Goal: Task Accomplishment & Management: Manage account settings

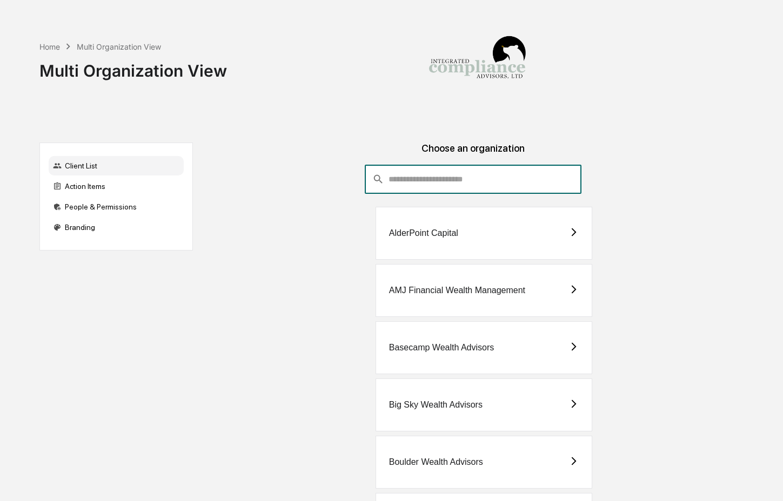
click at [438, 185] on input "consultant-dashboard__filter-organizations-search-bar" at bounding box center [484, 179] width 193 height 29
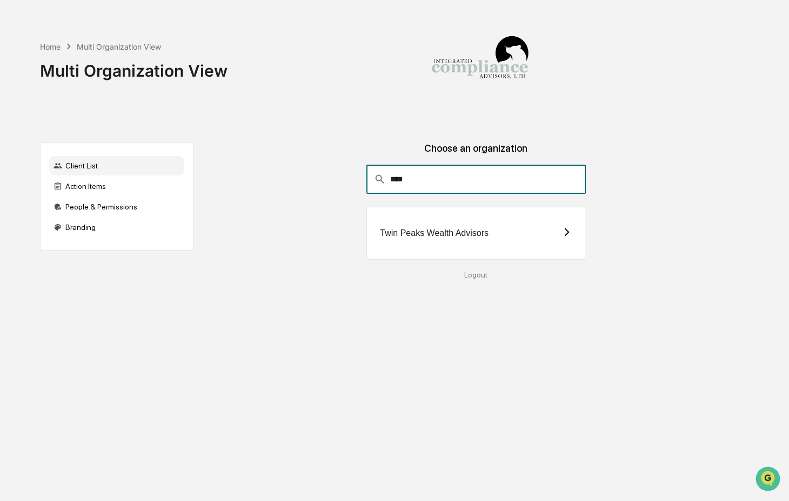
type input "****"
click at [440, 232] on div "Twin Peaks Wealth Advisors" at bounding box center [434, 234] width 109 height 10
